Goal: Transaction & Acquisition: Download file/media

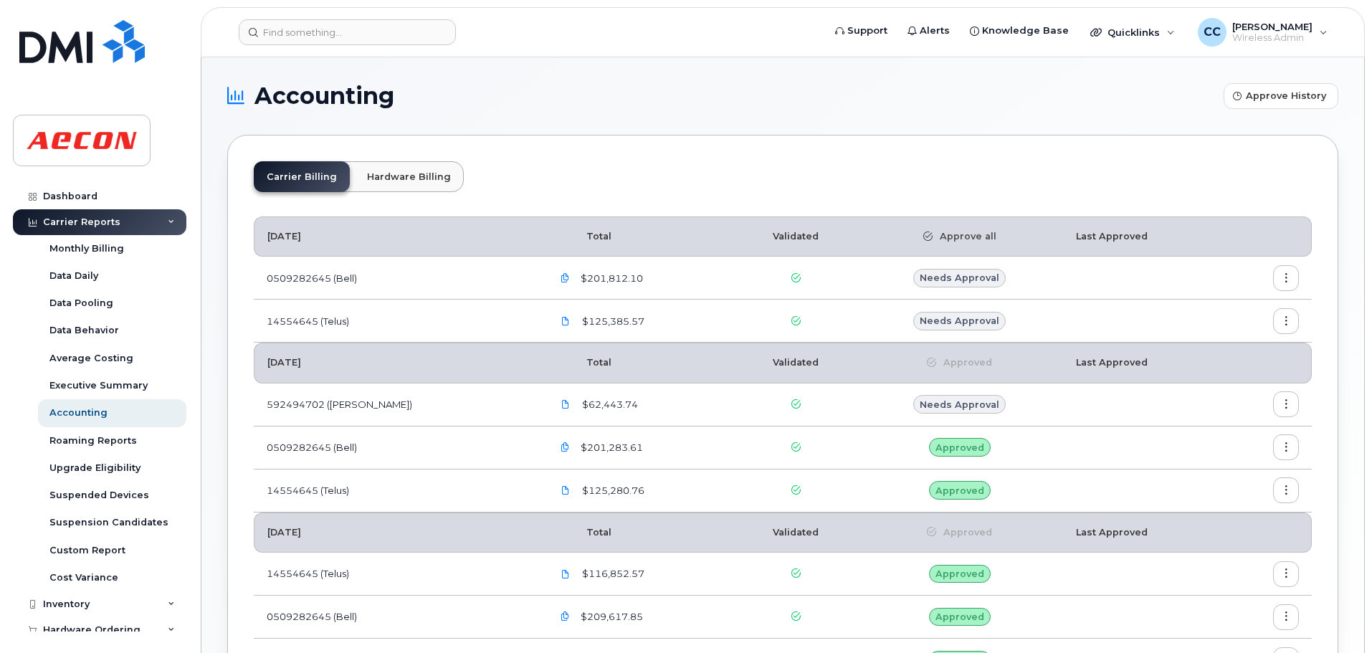
scroll to position [72, 0]
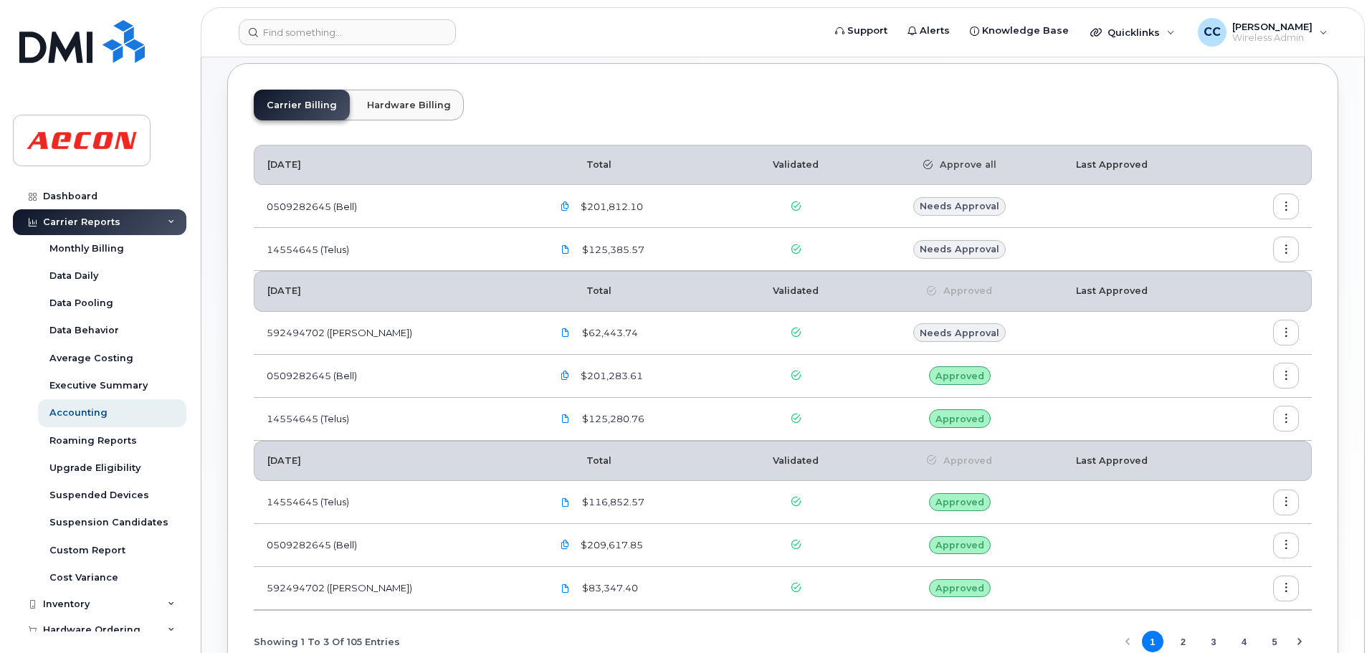
click at [1280, 334] on button "button" at bounding box center [1286, 333] width 26 height 26
click at [1227, 421] on span "Download" at bounding box center [1221, 418] width 56 height 13
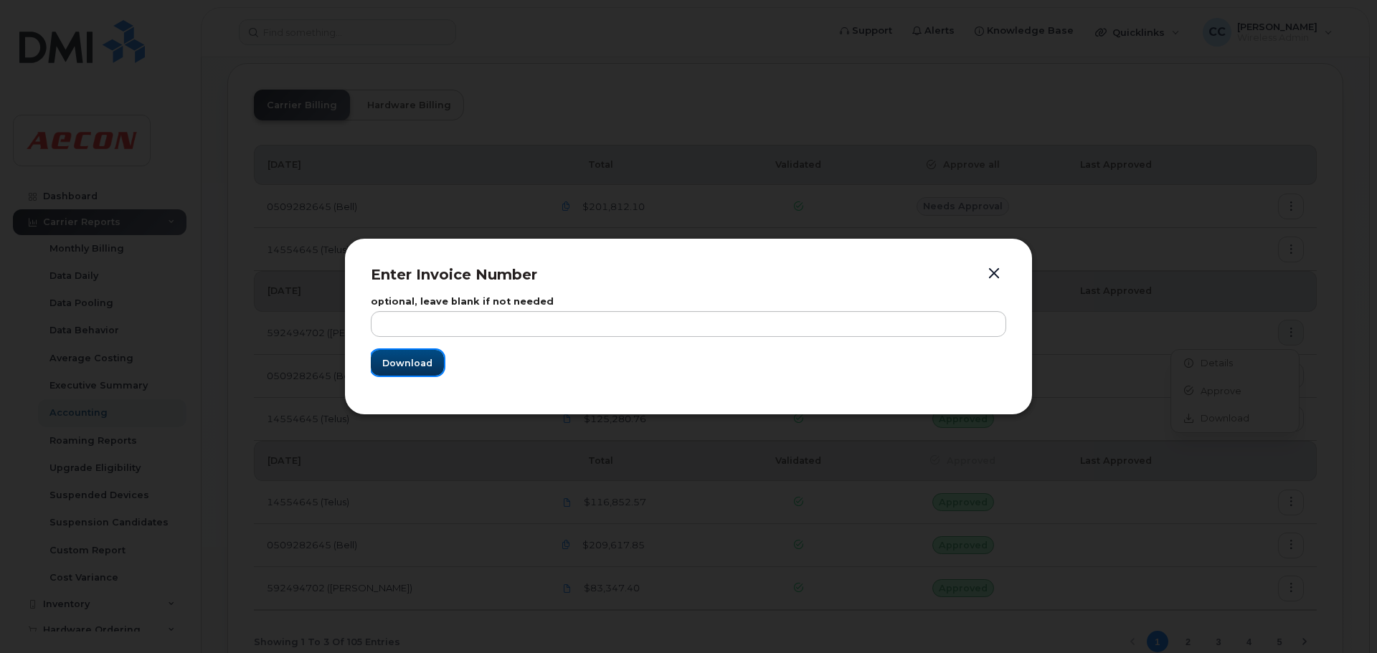
click at [433, 364] on button "Download" at bounding box center [407, 363] width 73 height 26
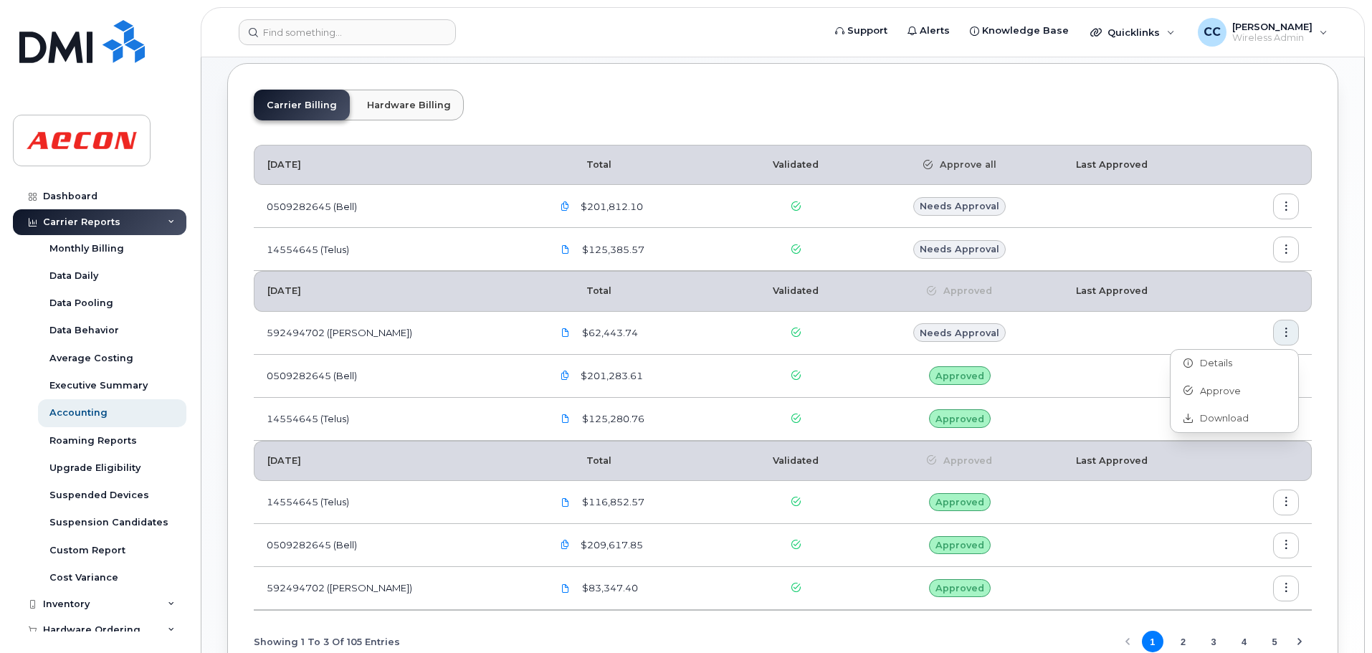
click at [1290, 250] on icon "button" at bounding box center [1286, 249] width 9 height 9
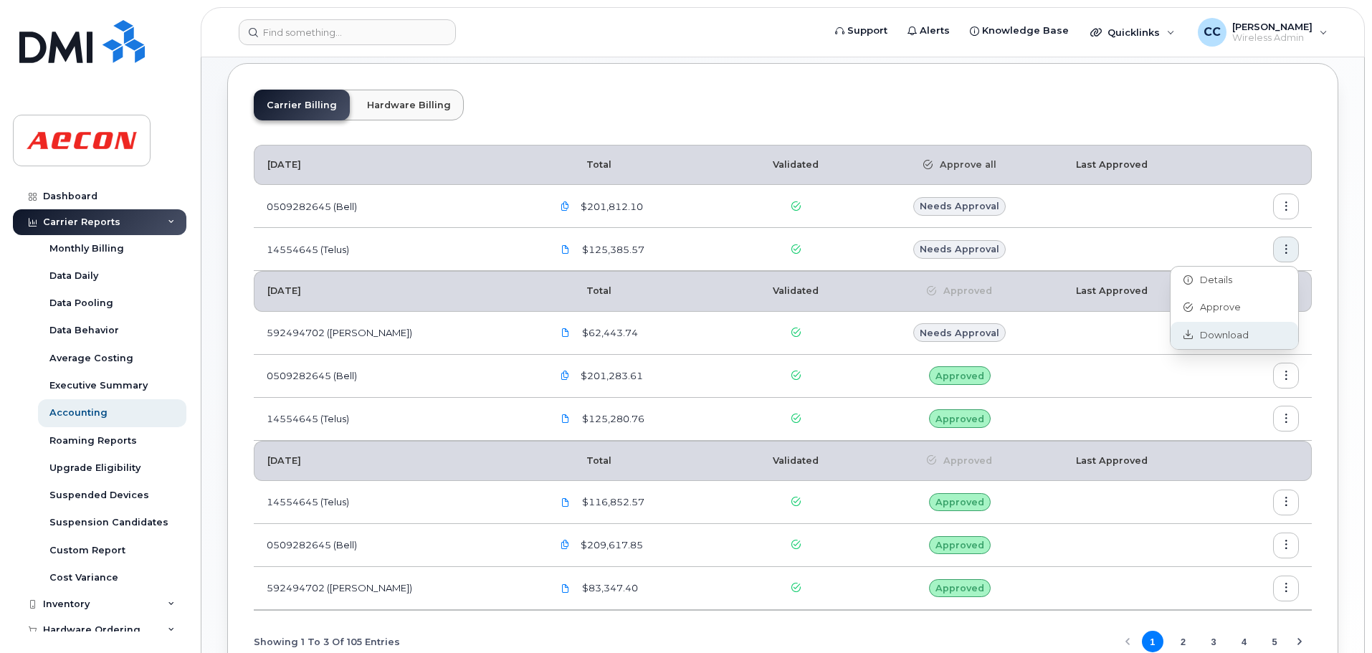
click at [1236, 331] on span "Download" at bounding box center [1221, 335] width 56 height 13
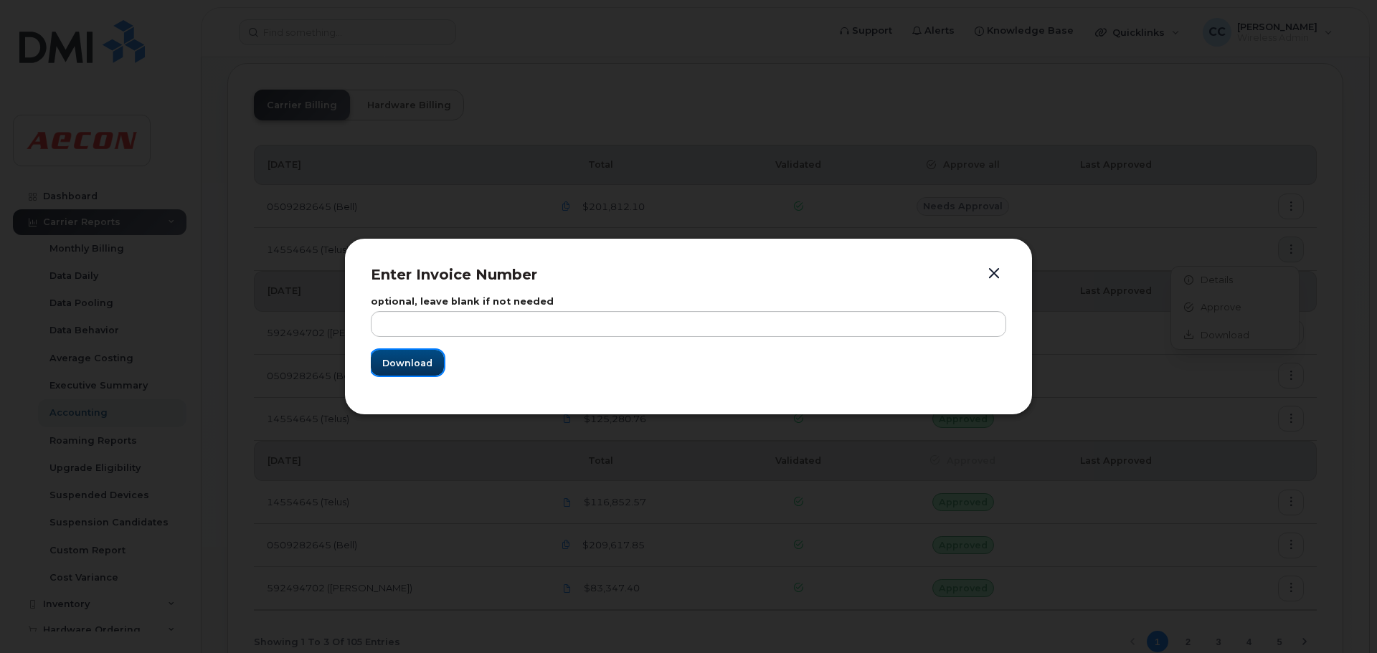
click at [415, 364] on span "Download" at bounding box center [407, 363] width 50 height 14
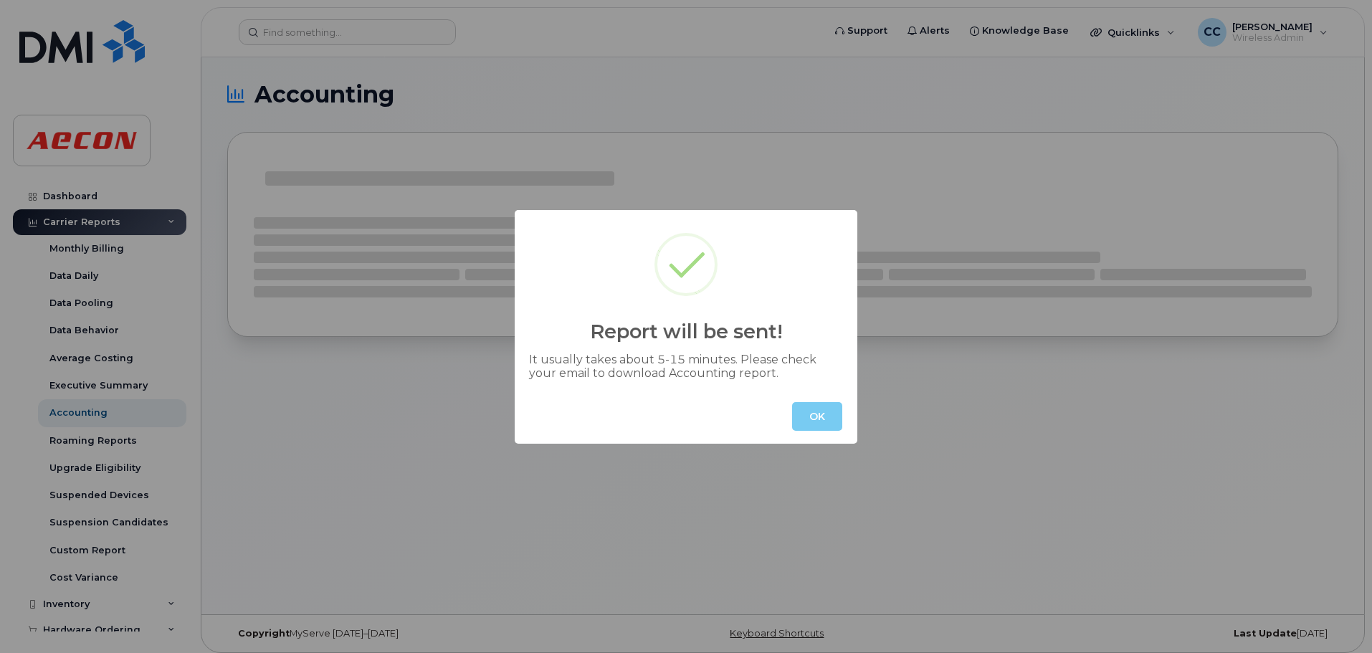
click at [818, 417] on button "OK" at bounding box center [817, 416] width 50 height 29
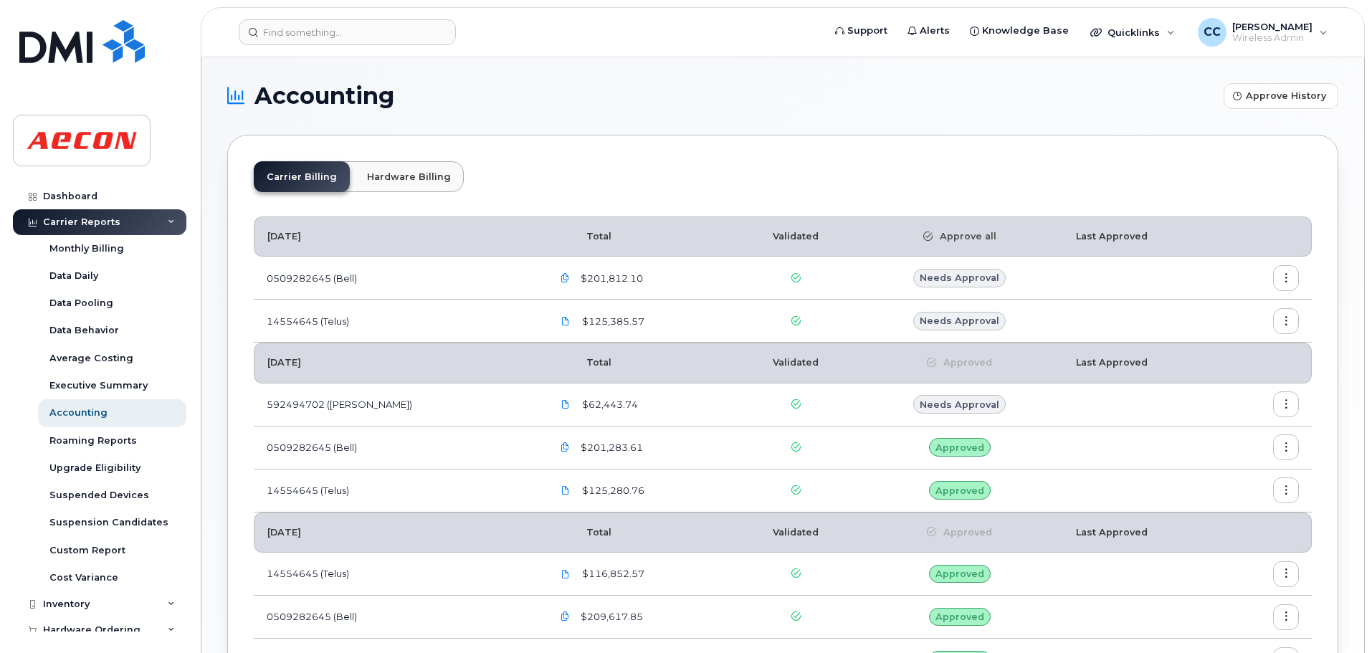
click at [1288, 281] on icon "button" at bounding box center [1286, 278] width 9 height 9
click at [1223, 367] on span "Download" at bounding box center [1221, 364] width 56 height 13
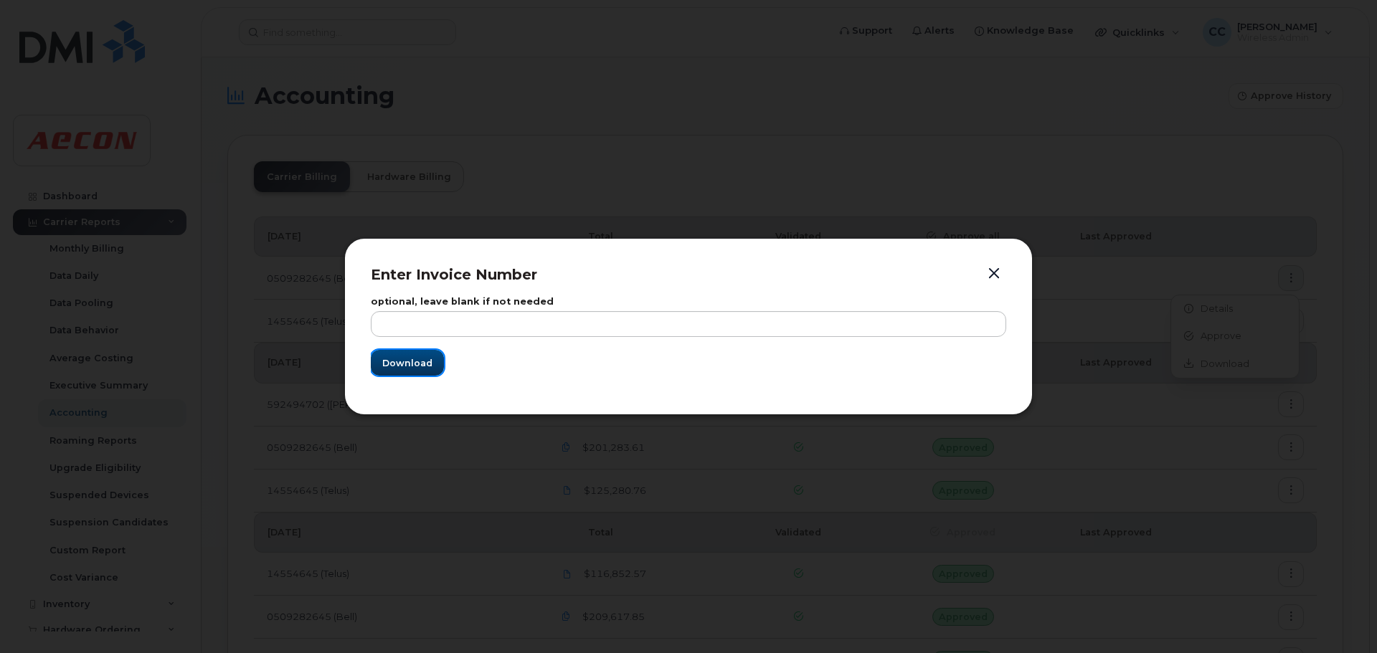
click at [427, 365] on span "Download" at bounding box center [407, 363] width 50 height 14
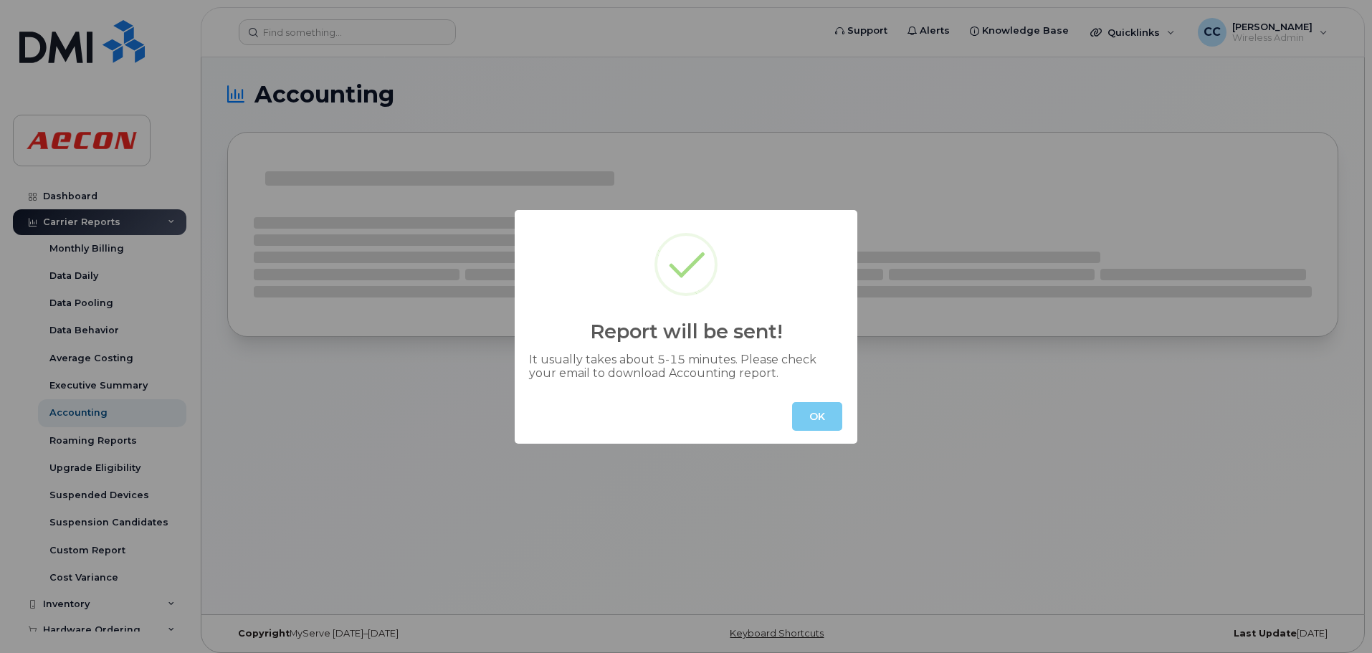
click at [807, 411] on button "OK" at bounding box center [817, 416] width 50 height 29
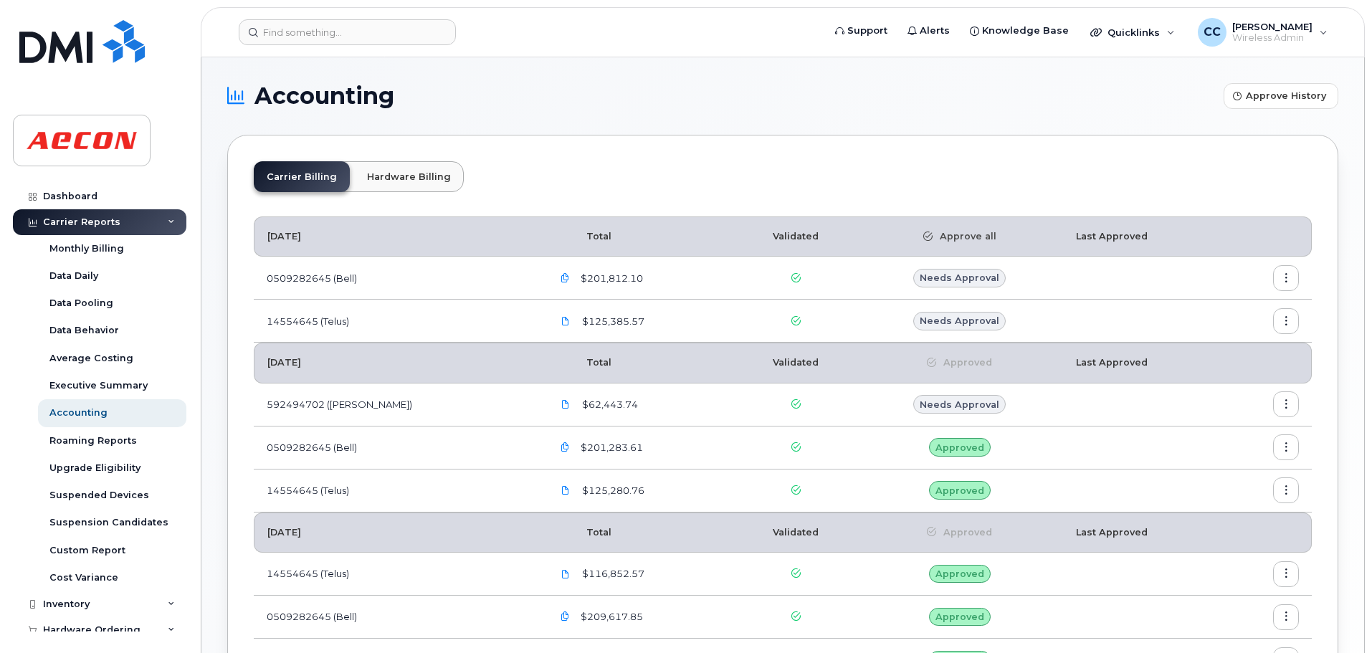
click at [1282, 401] on icon "button" at bounding box center [1286, 404] width 9 height 9
click at [1226, 485] on span "Download" at bounding box center [1221, 490] width 56 height 13
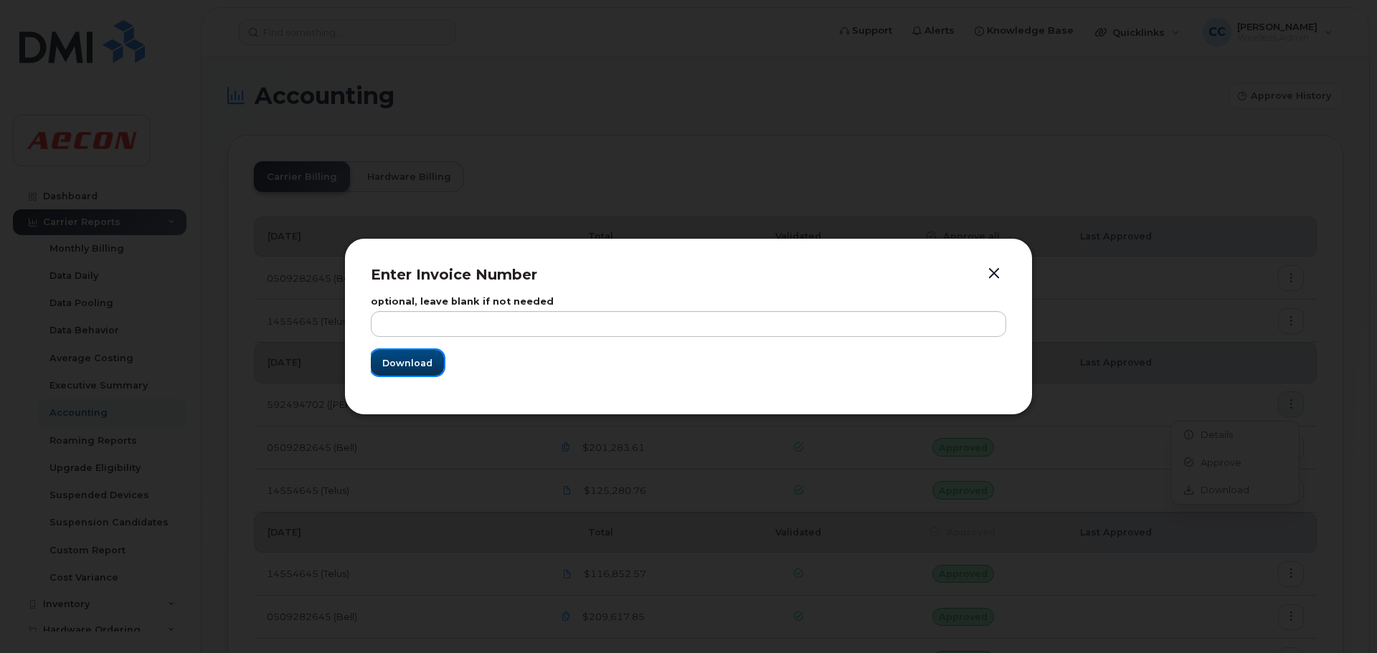
click at [417, 366] on span "Download" at bounding box center [407, 363] width 50 height 14
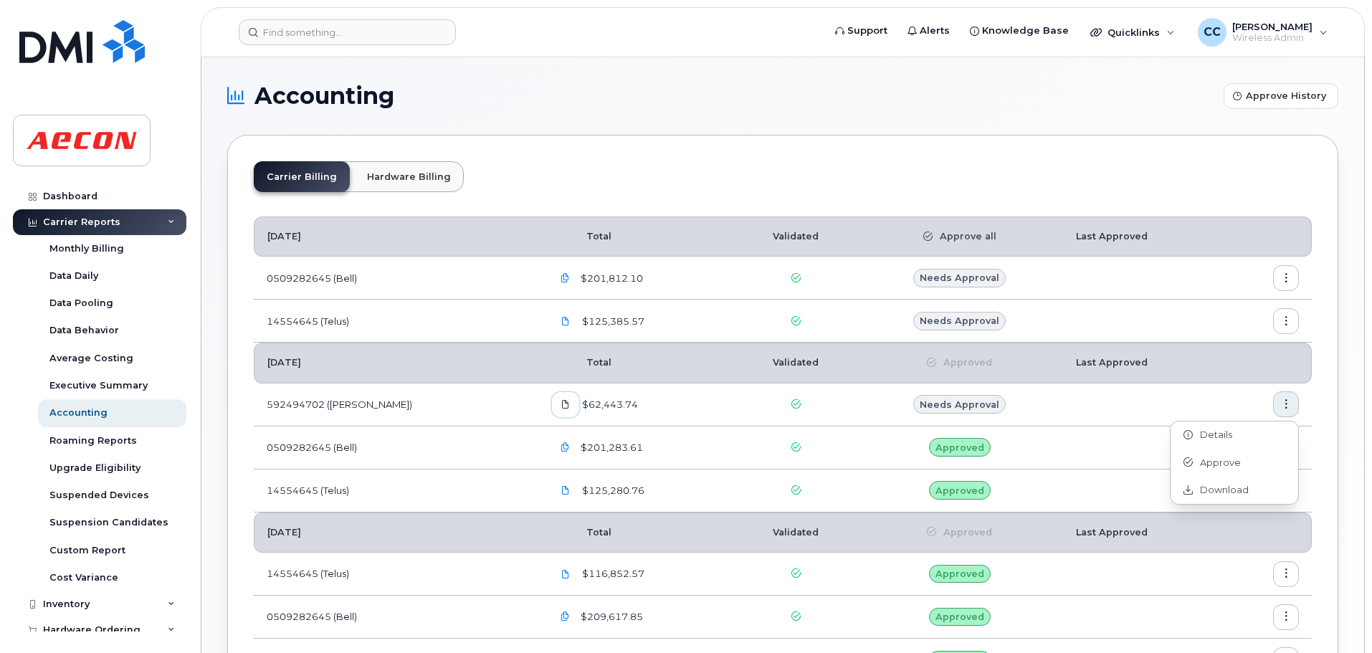
click at [561, 407] on icon at bounding box center [565, 404] width 9 height 9
click at [561, 277] on icon "button" at bounding box center [565, 278] width 9 height 9
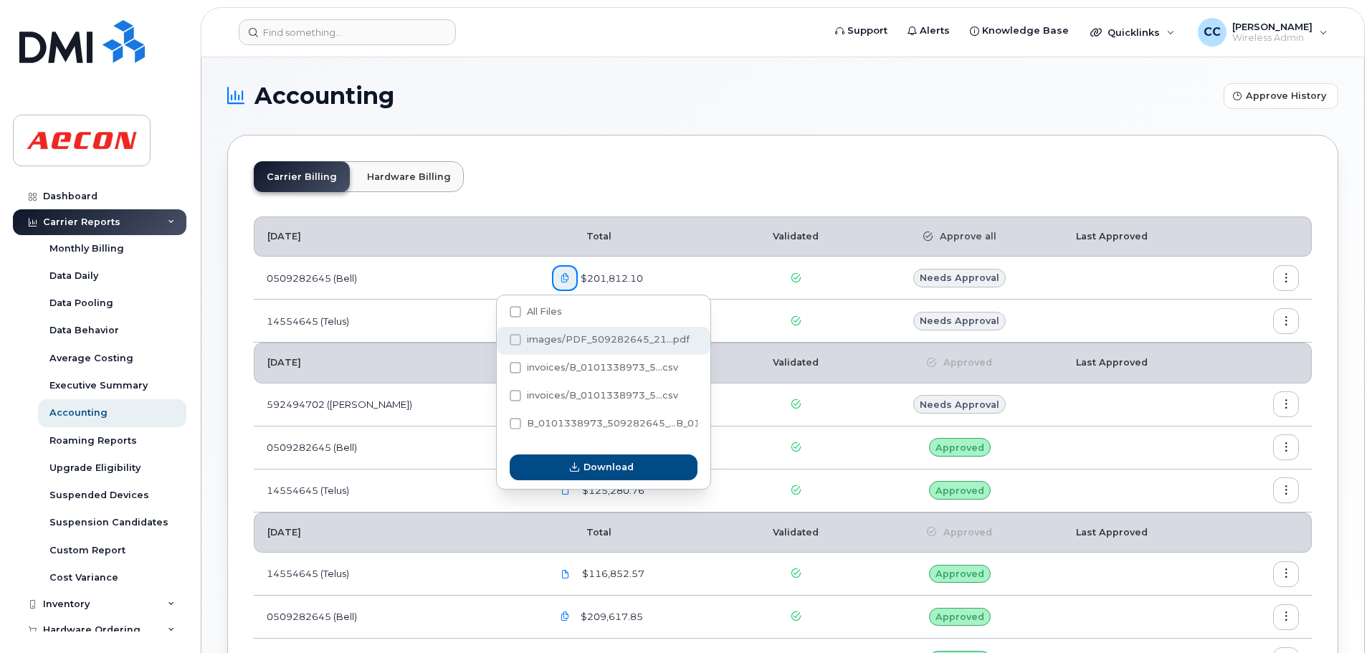
click at [579, 336] on span "images/PDF_509282645_21...pdf" at bounding box center [608, 339] width 163 height 11
click at [500, 337] on input "images/PDF_509282645_21...pdf" at bounding box center [496, 340] width 7 height 7
checkbox input "true"
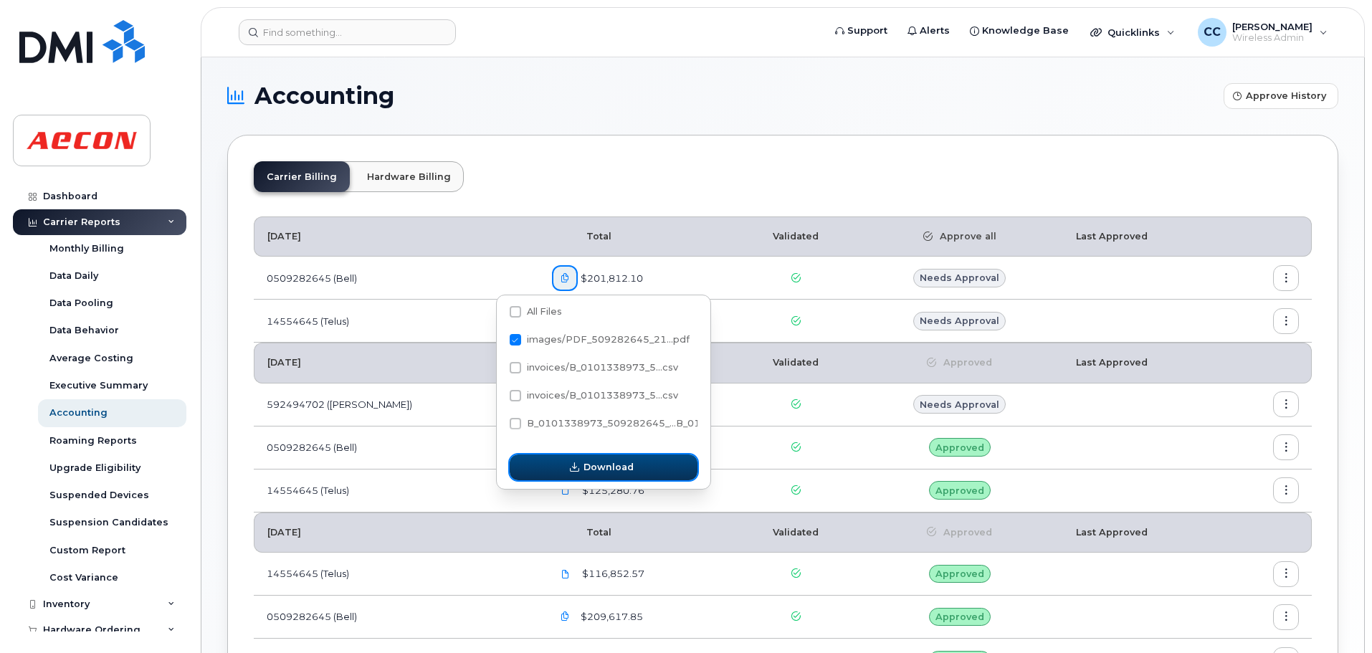
drag, startPoint x: 589, startPoint y: 470, endPoint x: 604, endPoint y: 442, distance: 32.1
click at [589, 470] on span "Download" at bounding box center [609, 467] width 50 height 14
